Goal: Use online tool/utility: Utilize a website feature to perform a specific function

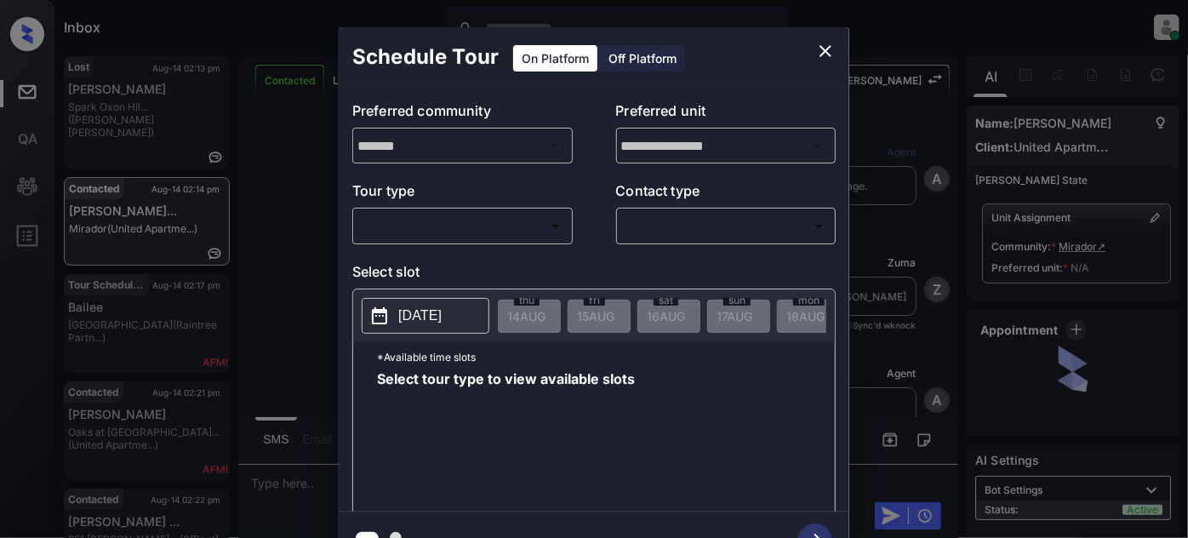
scroll to position [1013, 0]
click at [530, 228] on body "Inbox [PERSON_NAME] Online Set yourself offline Set yourself on break Profile S…" at bounding box center [594, 269] width 1188 height 538
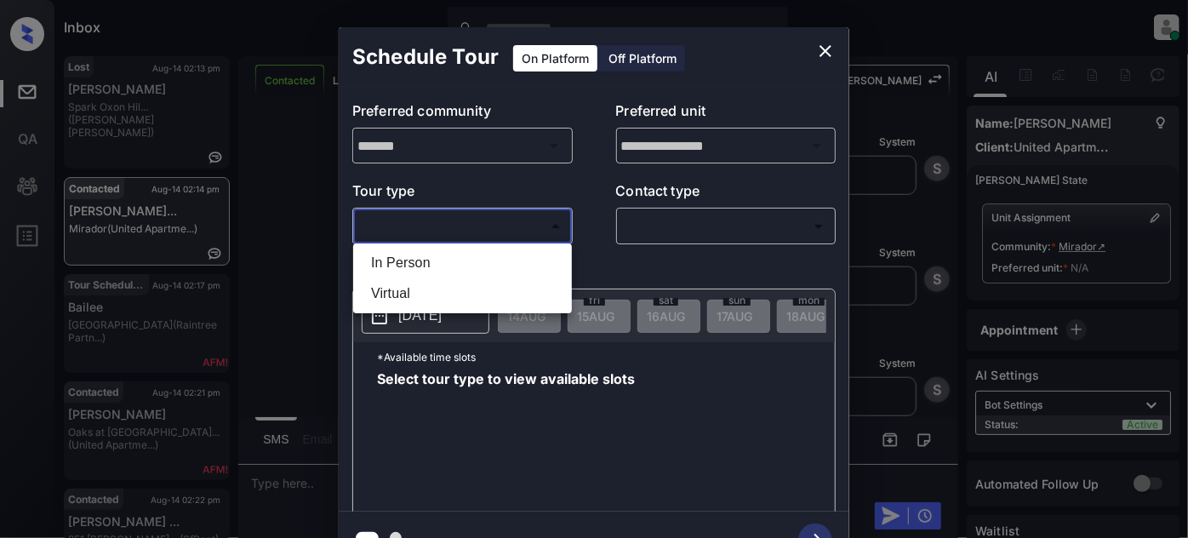
click at [826, 47] on div at bounding box center [594, 269] width 1188 height 538
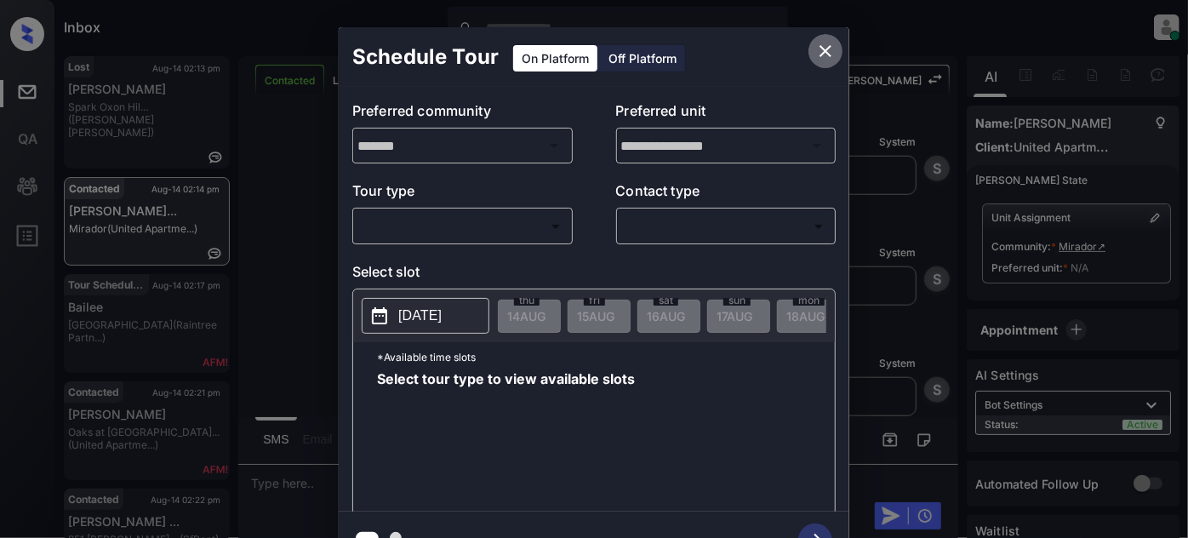
click at [825, 52] on icon "close" at bounding box center [826, 51] width 12 height 12
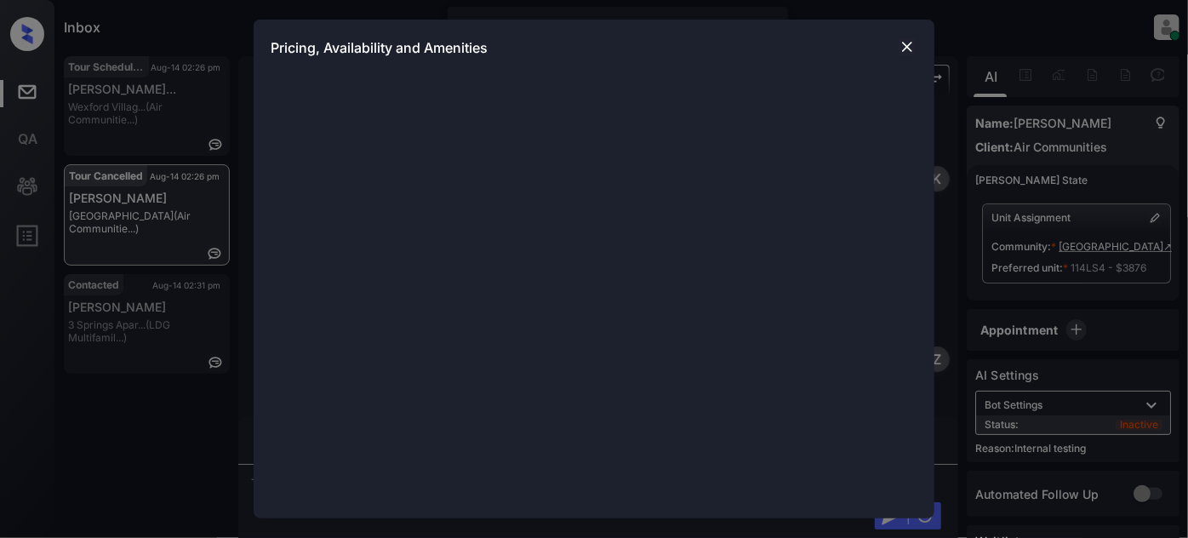
scroll to position [19874, 0]
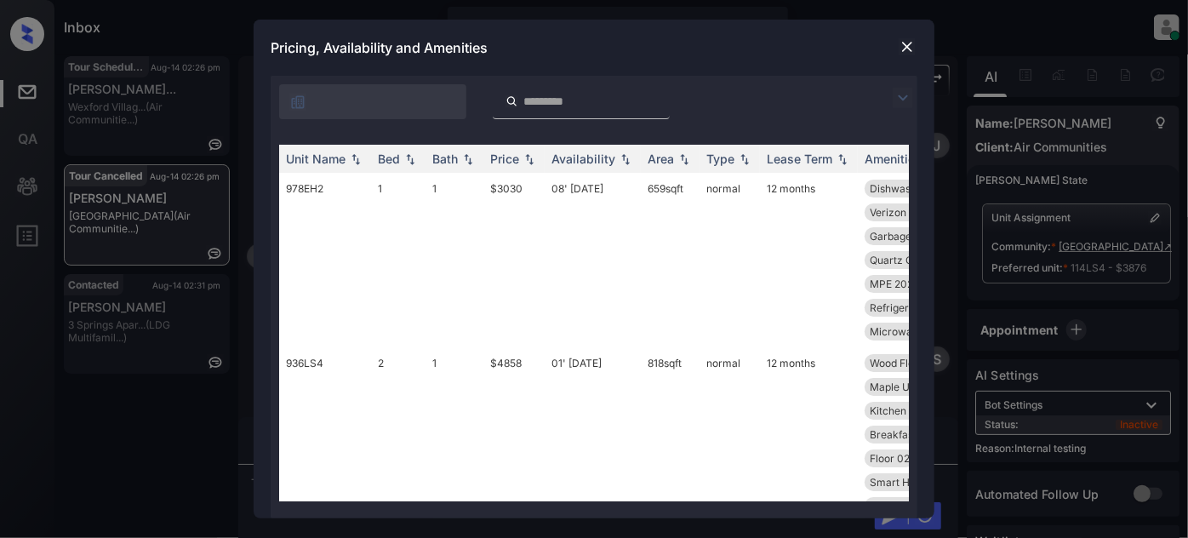
click at [524, 160] on img at bounding box center [529, 159] width 17 height 12
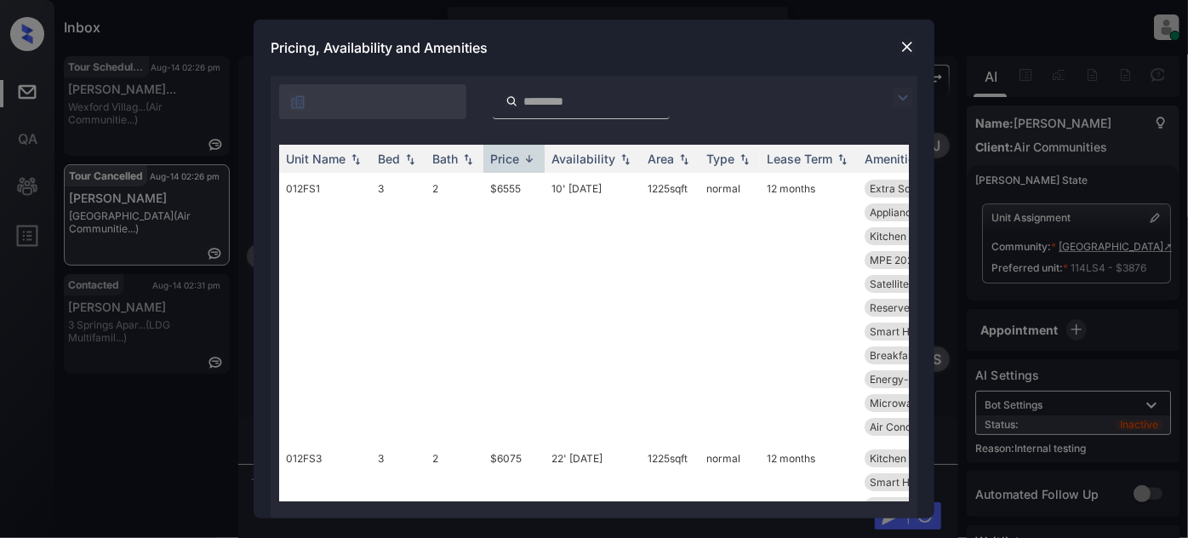
click at [524, 160] on img at bounding box center [529, 158] width 17 height 13
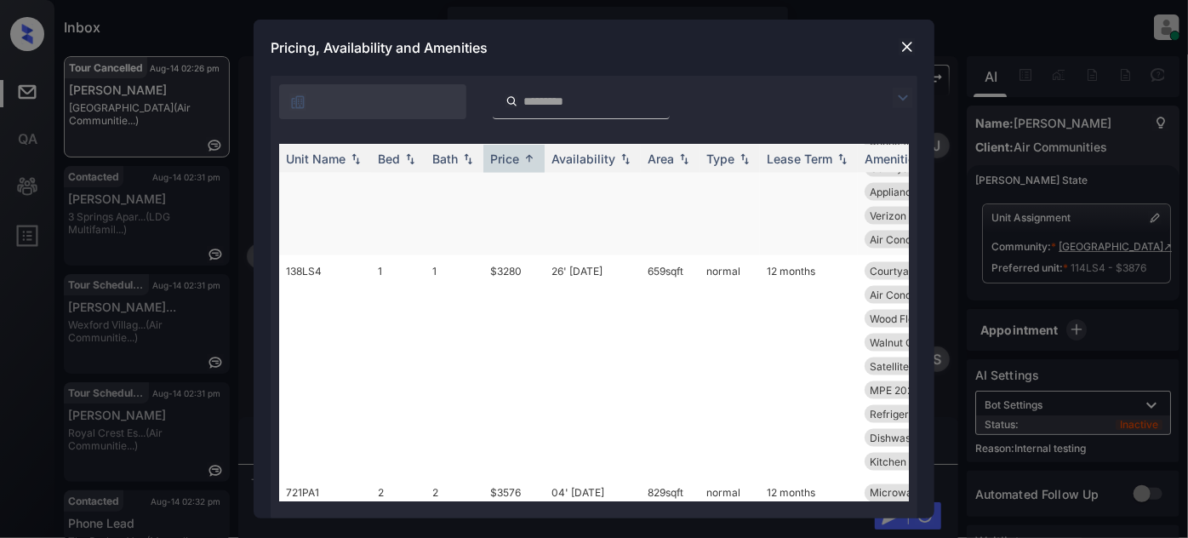
scroll to position [4721, 0]
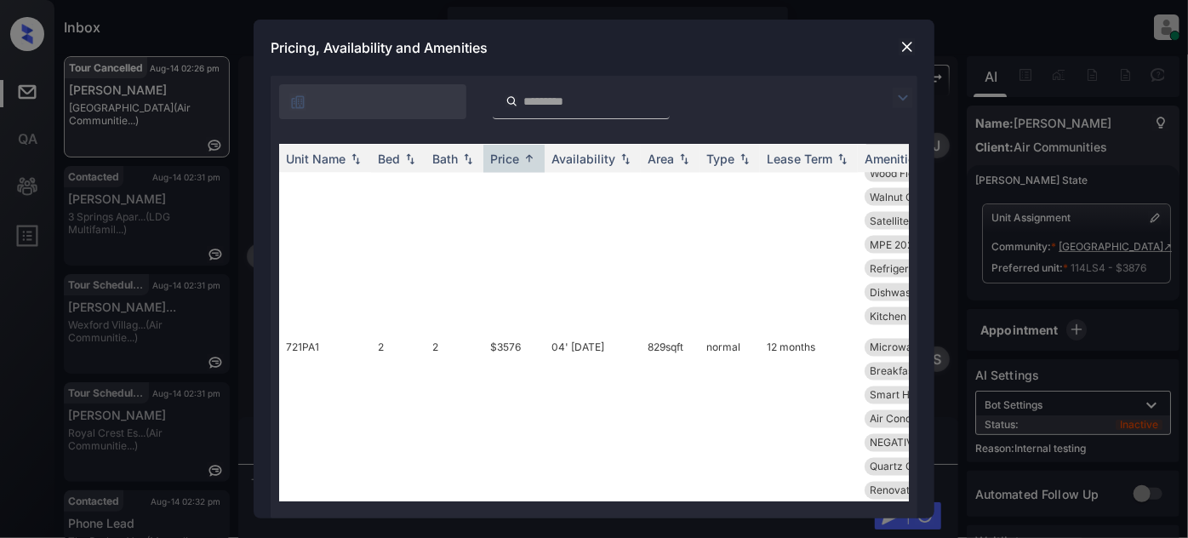
click at [907, 45] on img at bounding box center [907, 46] width 17 height 17
